Goal: Transaction & Acquisition: Purchase product/service

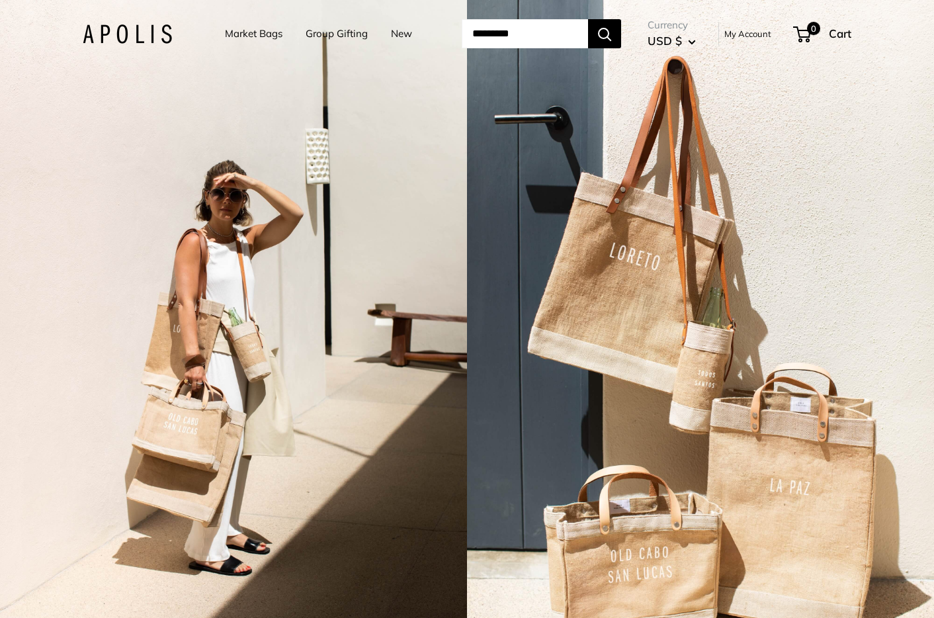
click at [547, 35] on input "Search..." at bounding box center [524, 33] width 126 height 29
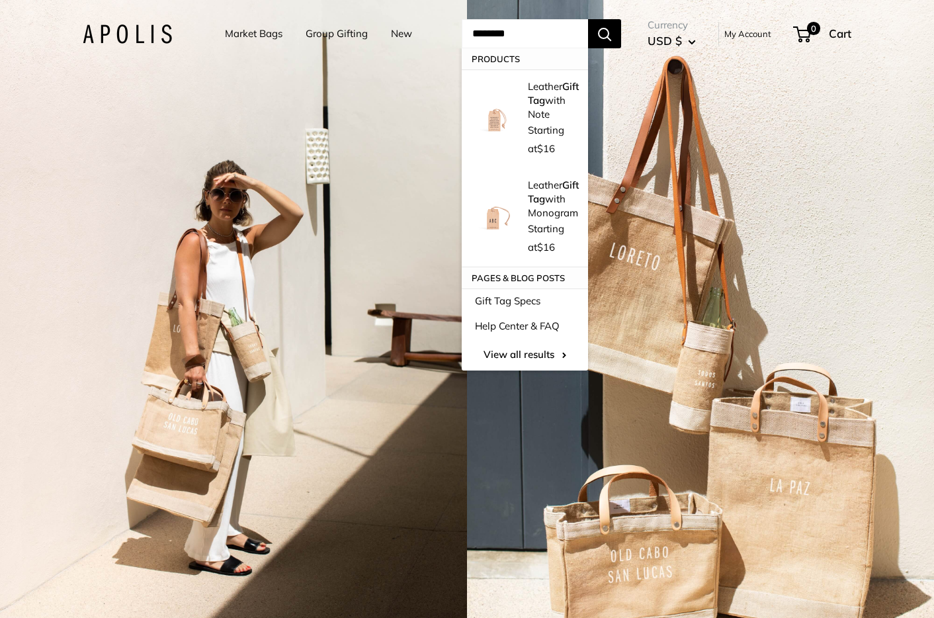
click at [588, 19] on button "Search" at bounding box center [604, 33] width 33 height 29
drag, startPoint x: 507, startPoint y: 33, endPoint x: 456, endPoint y: 31, distance: 50.9
click at [461, 31] on input "********" at bounding box center [524, 33] width 126 height 29
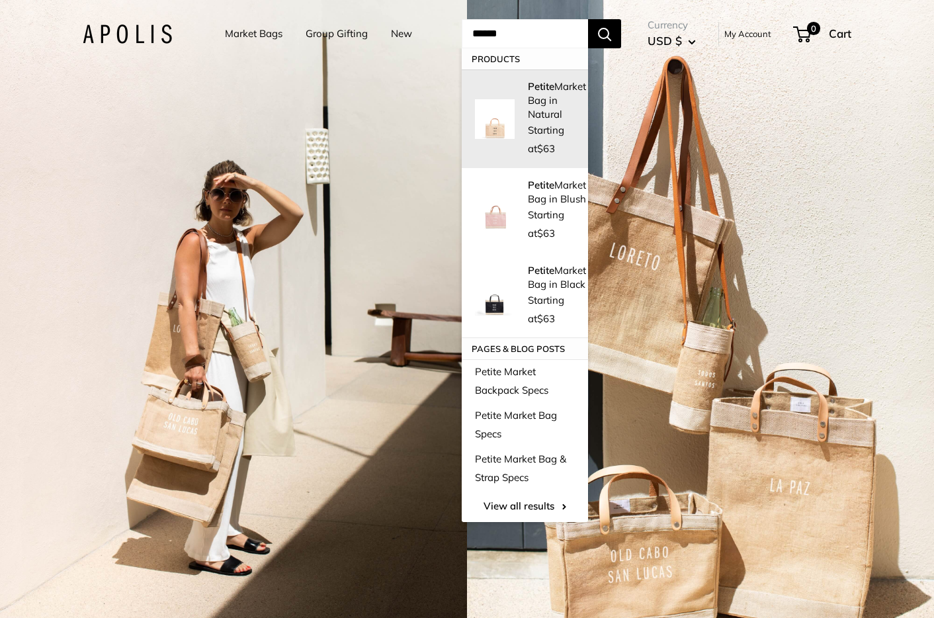
type input "******"
click at [508, 99] on link "Petite Market Bag in Natural Starting at $63" at bounding box center [524, 118] width 126 height 99
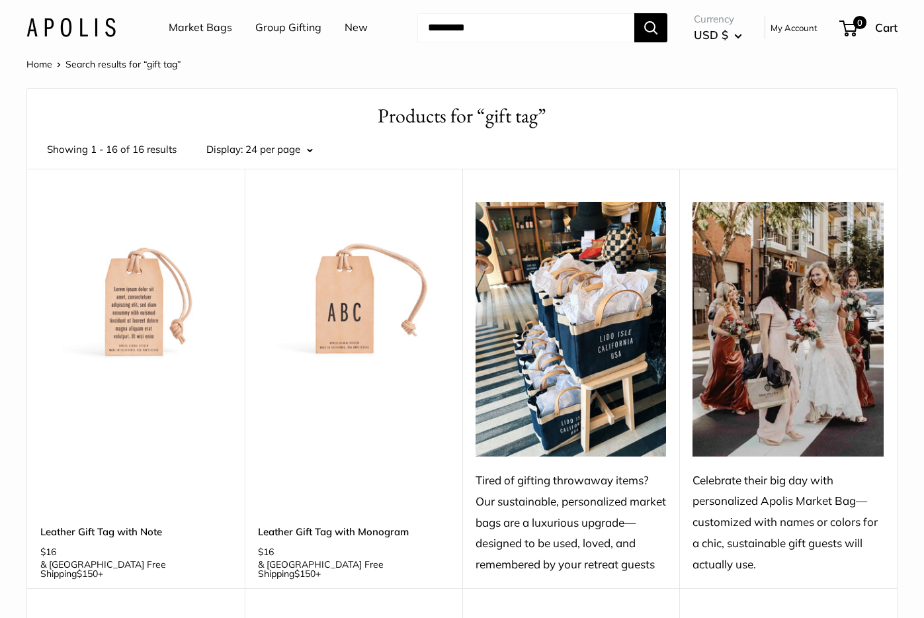
click at [0, 0] on img at bounding box center [0, 0] width 0 height 0
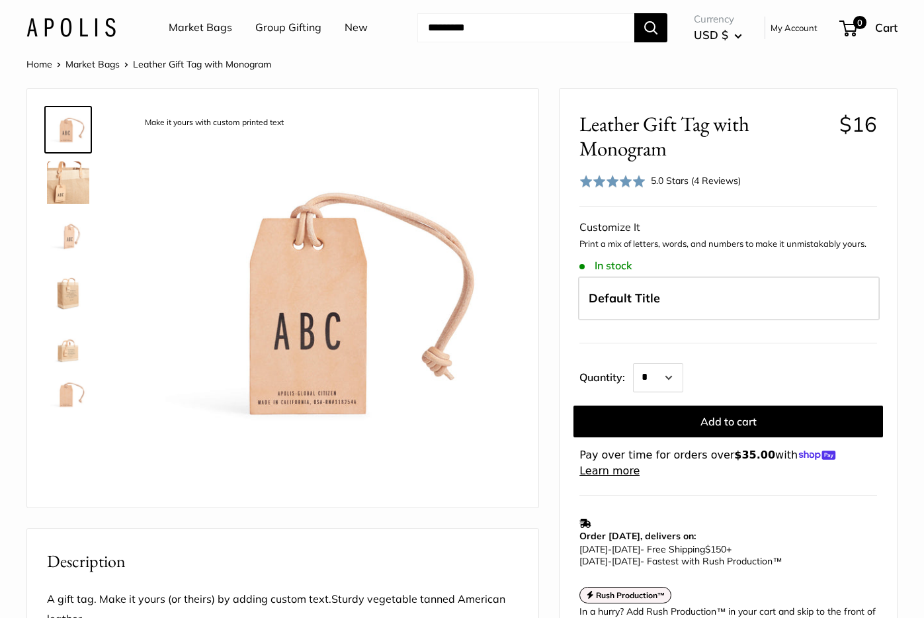
click at [55, 186] on img at bounding box center [68, 182] width 42 height 42
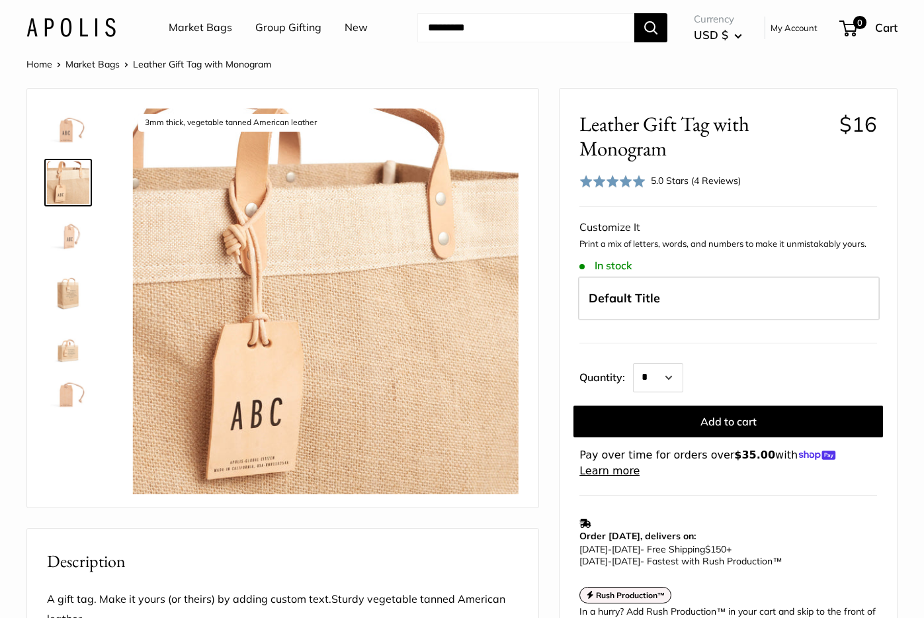
click at [65, 241] on img at bounding box center [68, 235] width 42 height 42
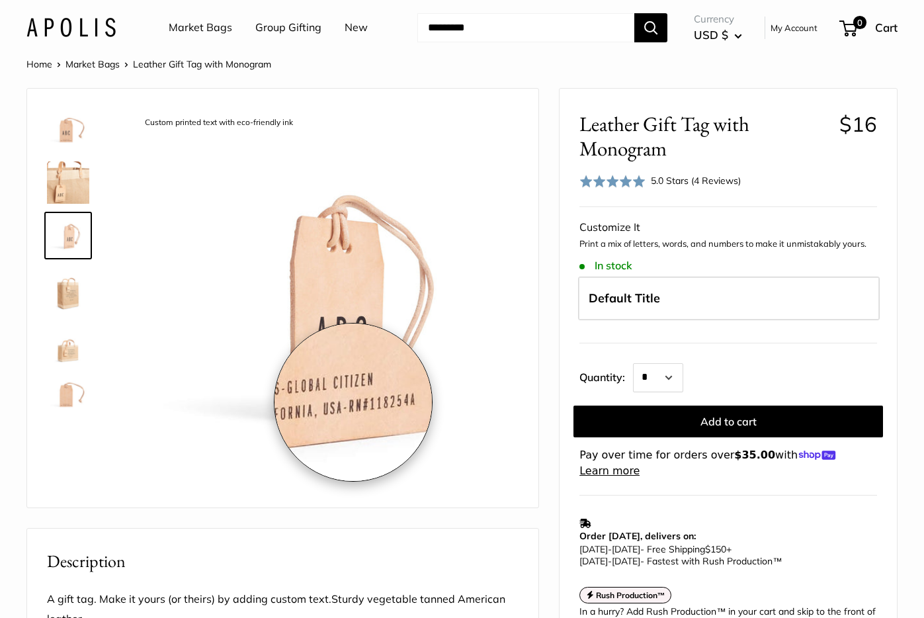
click at [353, 402] on img at bounding box center [325, 300] width 385 height 385
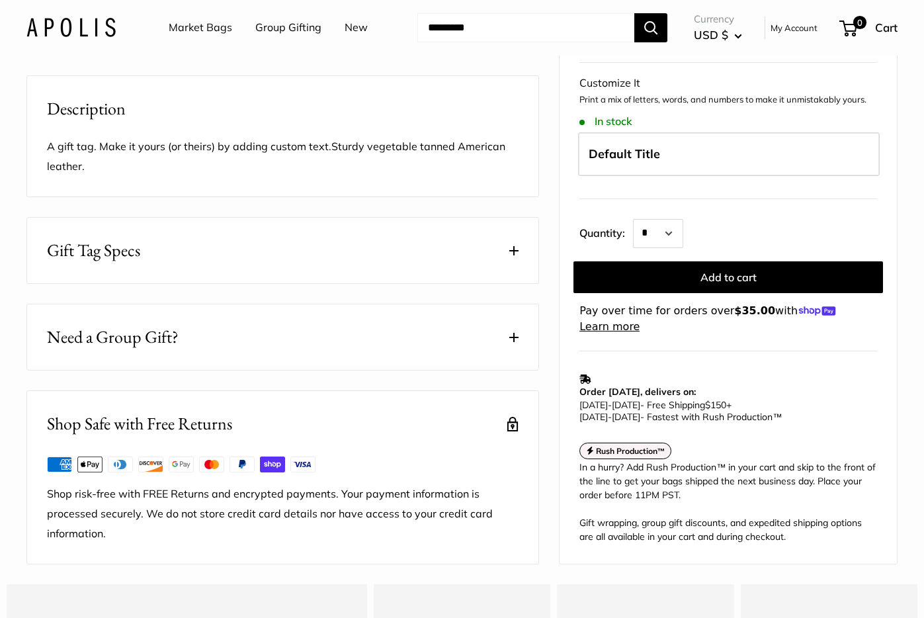
scroll to position [508, 0]
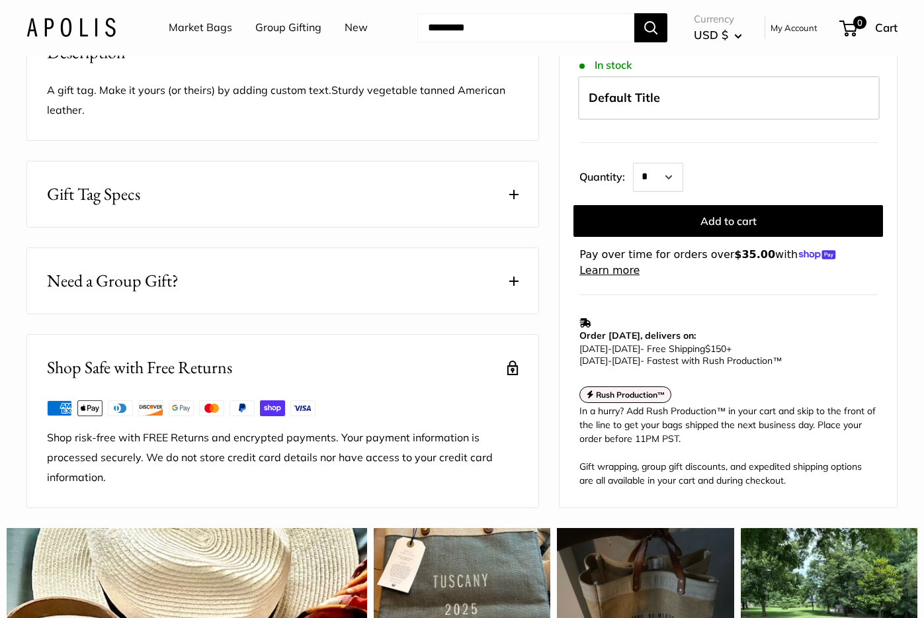
click at [514, 199] on span at bounding box center [513, 194] width 9 height 9
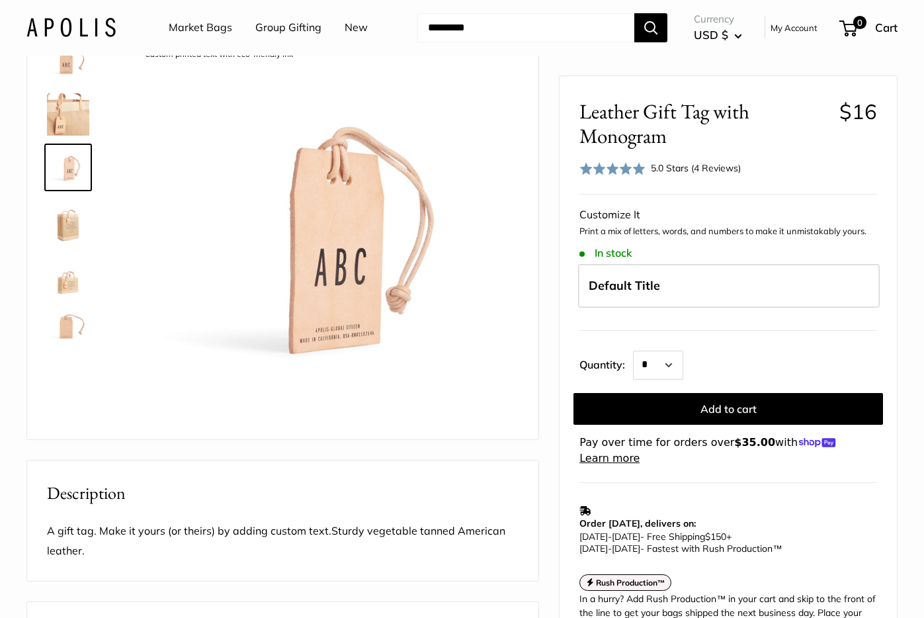
scroll to position [0, 0]
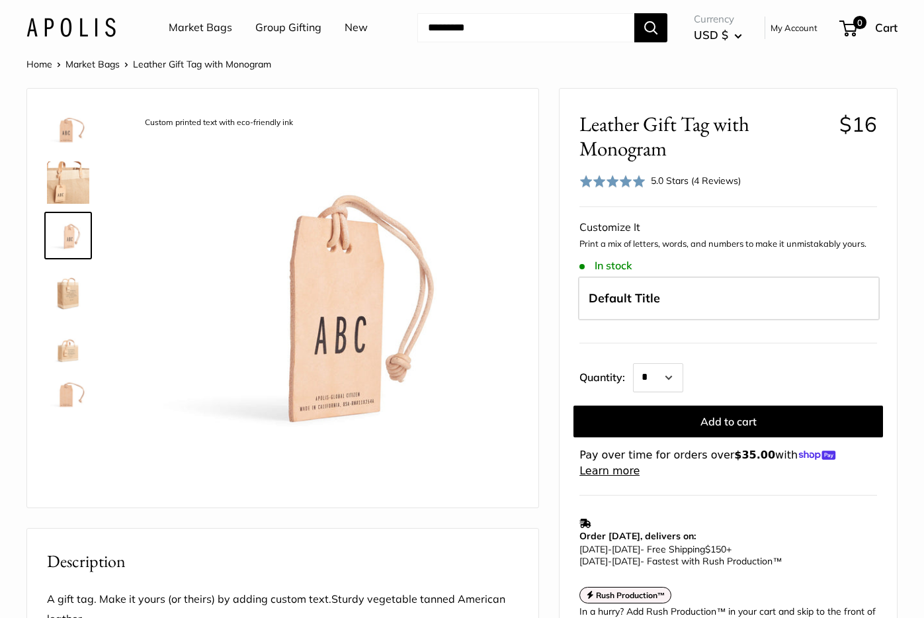
click at [818, 64] on div "Home Market Bags Leather Gift Tag with Monogram" at bounding box center [461, 64] width 871 height 17
click at [612, 85] on div "Home Market Bags Leather Gift Tag with Monogram Make it yours with custom print…" at bounding box center [462, 577] width 924 height 1042
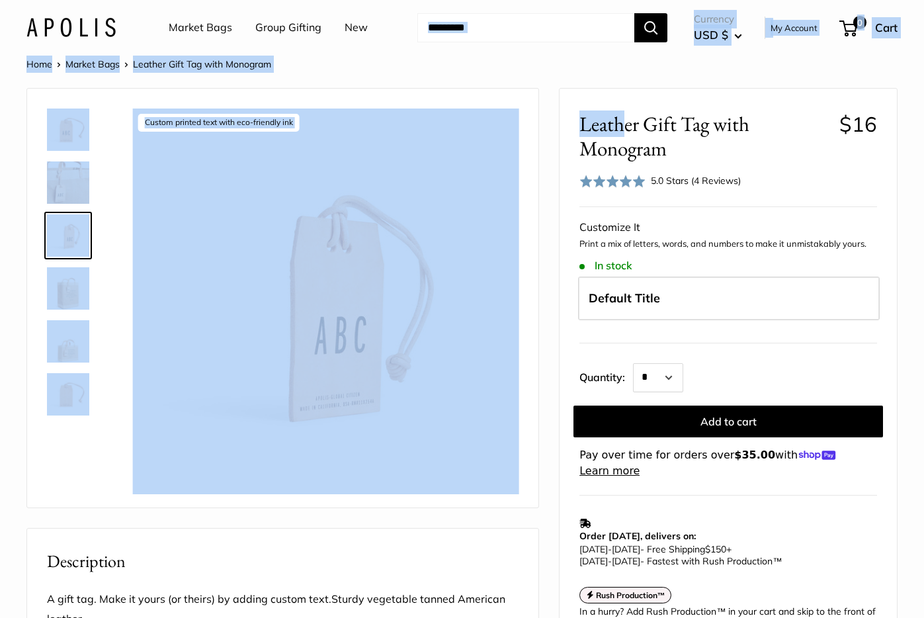
drag, startPoint x: 618, startPoint y: 11, endPoint x: 625, endPoint y: 96, distance: 85.7
